Goal: Find specific page/section: Find specific page/section

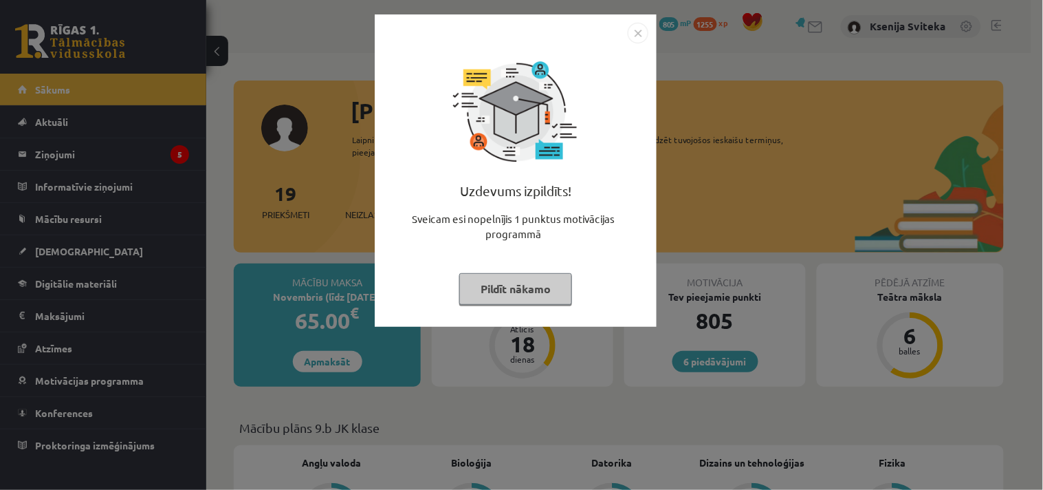
click at [637, 38] on img "Close" at bounding box center [638, 33] width 21 height 21
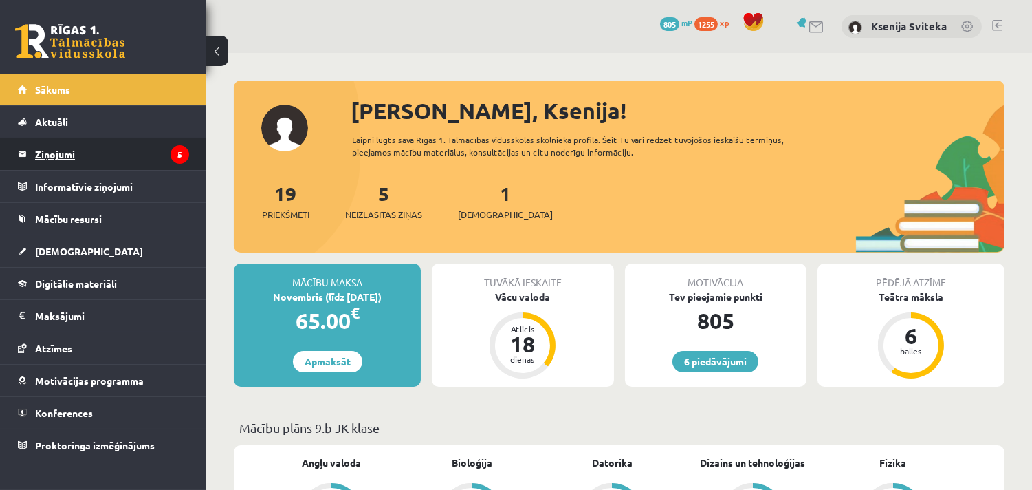
click at [88, 153] on legend "Ziņojumi 5" at bounding box center [112, 154] width 154 height 32
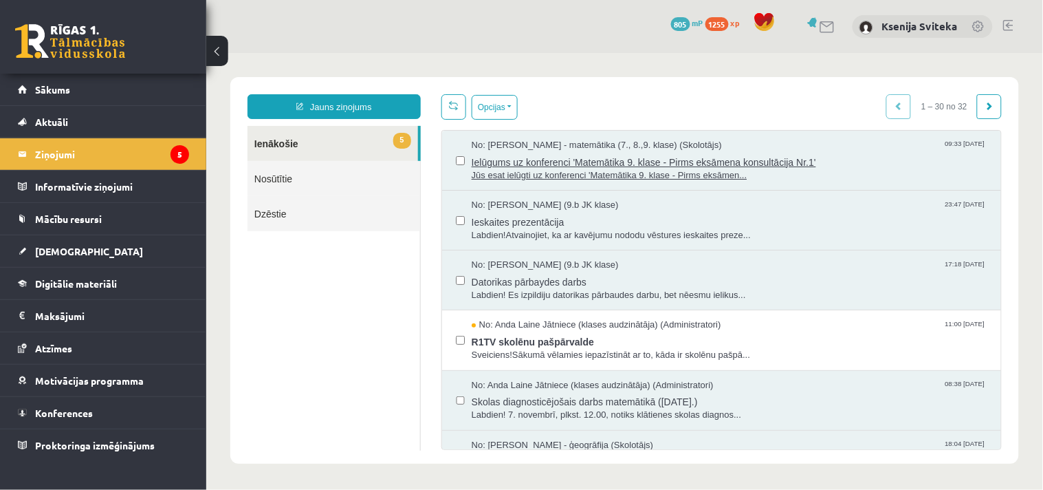
click at [655, 169] on span "Jūs esat ielūgti uz konferenci 'Matemātika 9. klase - Pirms eksāmen..." at bounding box center [729, 174] width 516 height 13
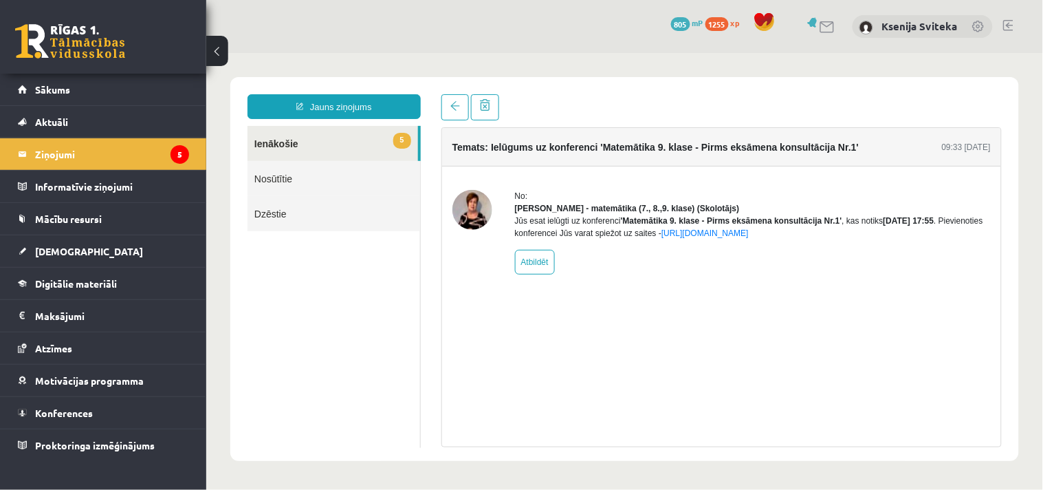
click at [275, 142] on link "5 Ienākošie" at bounding box center [332, 142] width 171 height 35
click at [280, 145] on link "5 Ienākošie" at bounding box center [332, 142] width 171 height 35
click at [56, 154] on legend "Ziņojumi 5" at bounding box center [112, 154] width 154 height 32
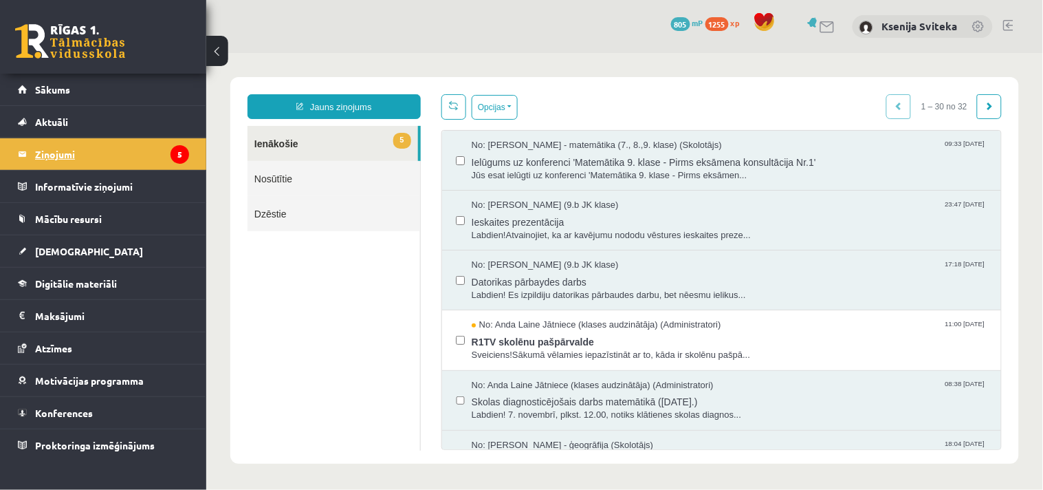
click at [42, 150] on legend "Ziņojumi 5" at bounding box center [112, 154] width 154 height 32
click at [69, 280] on span "Digitālie materiāli" at bounding box center [76, 283] width 82 height 12
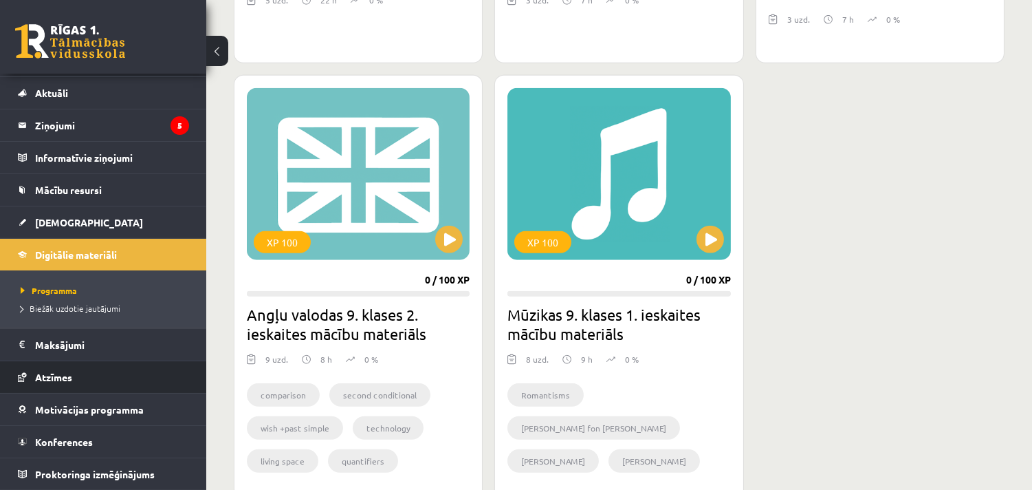
scroll to position [2369, 0]
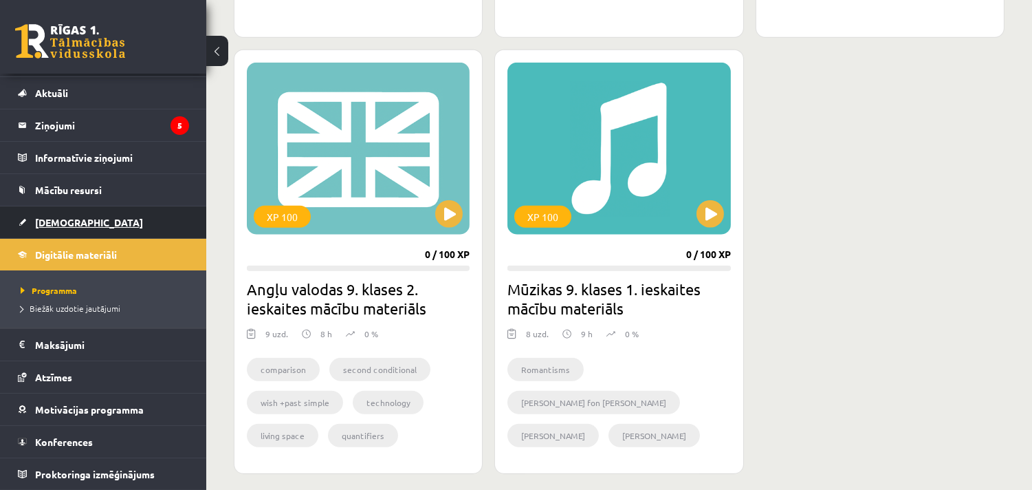
click at [58, 220] on span "[DEMOGRAPHIC_DATA]" at bounding box center [89, 222] width 108 height 12
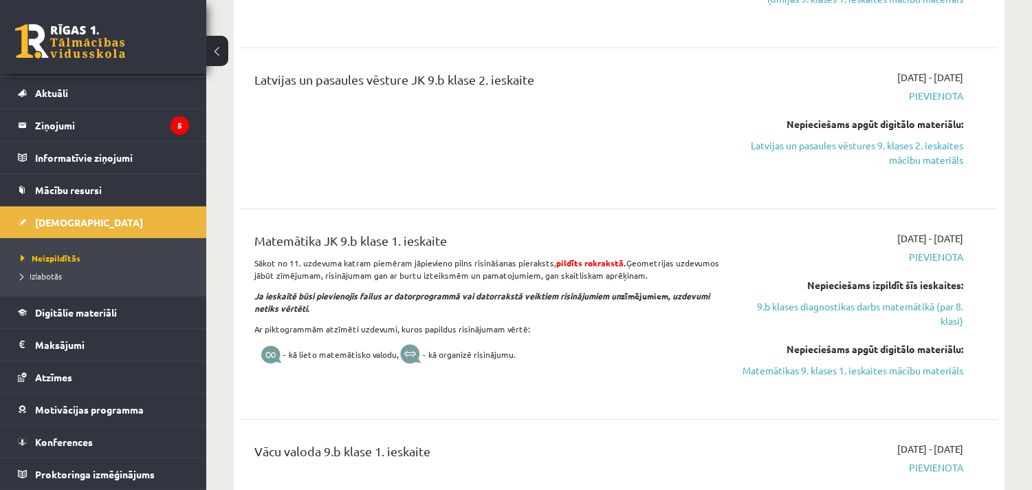
scroll to position [611, 0]
